Goal: Task Accomplishment & Management: Manage account settings

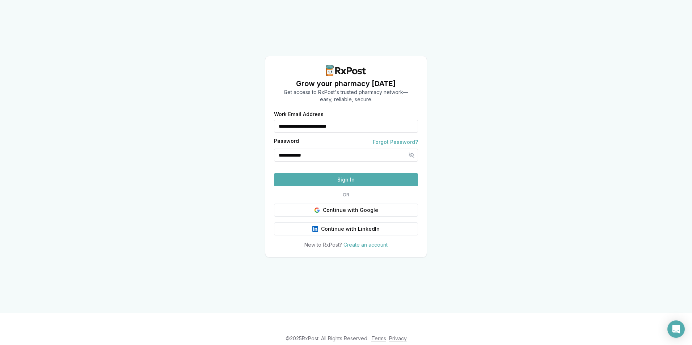
click at [354, 186] on button "Sign In" at bounding box center [346, 179] width 144 height 13
click at [310, 186] on button "Sign In" at bounding box center [346, 179] width 144 height 13
type input "**********"
click at [343, 186] on button "Sign In" at bounding box center [346, 179] width 144 height 13
